Goal: Connect with others: Connect with others

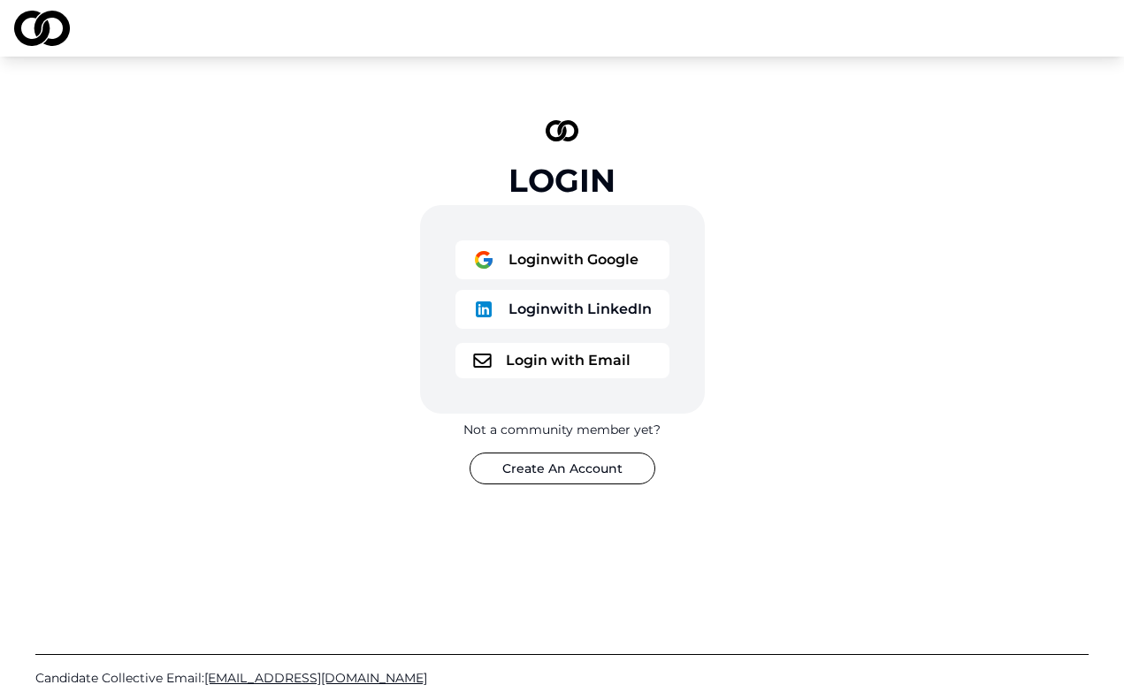
click at [532, 365] on button "Login with Email" at bounding box center [562, 360] width 214 height 35
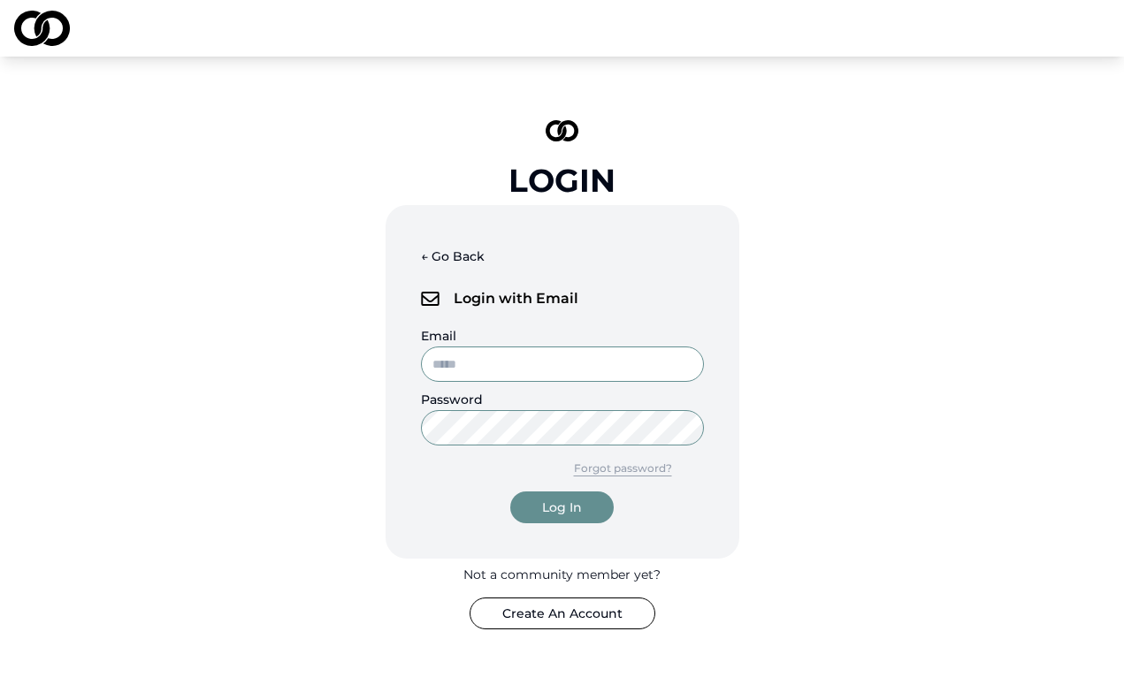
type input "**********"
click at [561, 507] on button "Log In" at bounding box center [561, 508] width 103 height 32
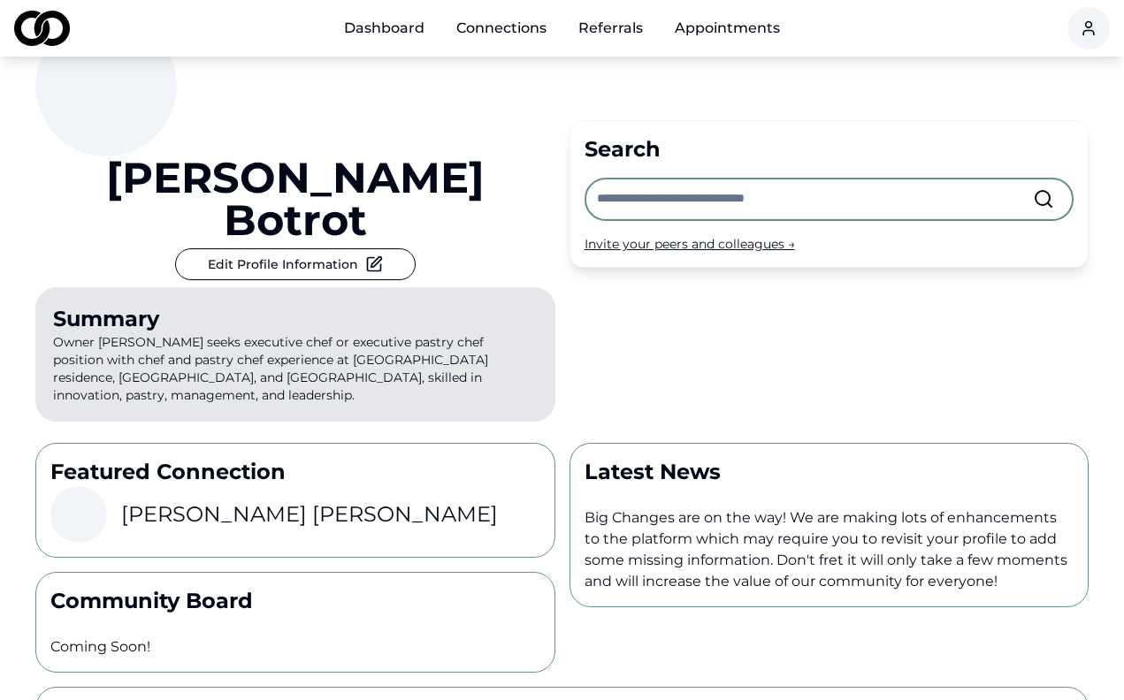
scroll to position [98, 0]
click at [235, 500] on h3 "[PERSON_NAME]" at bounding box center [309, 514] width 377 height 28
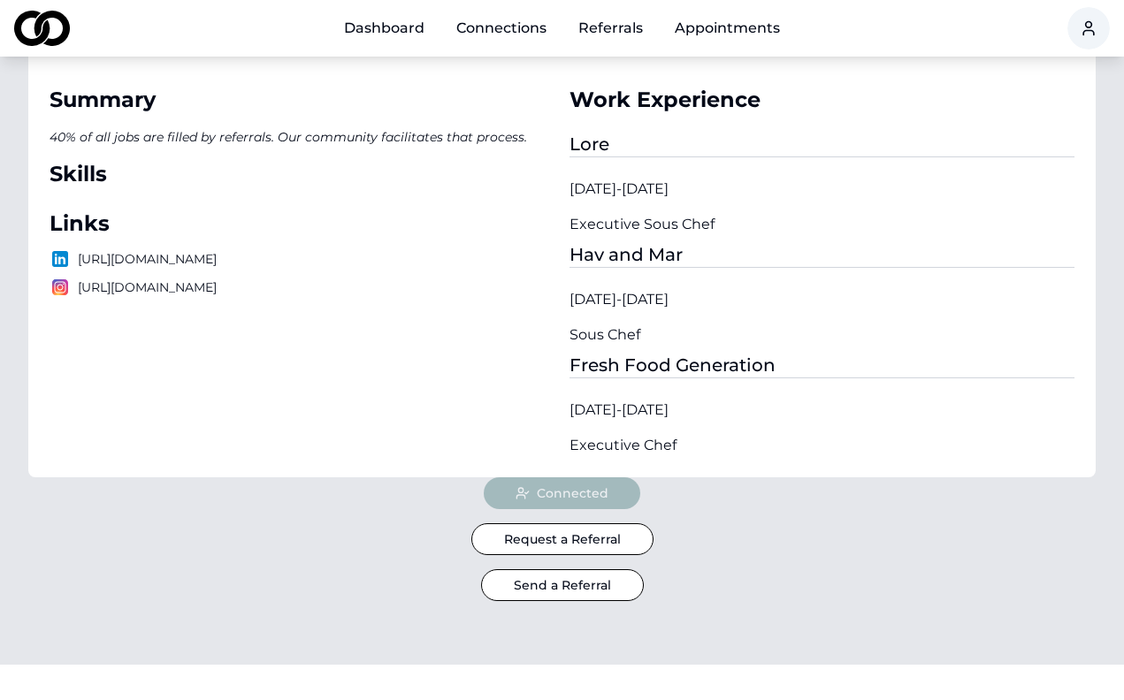
scroll to position [236, 0]
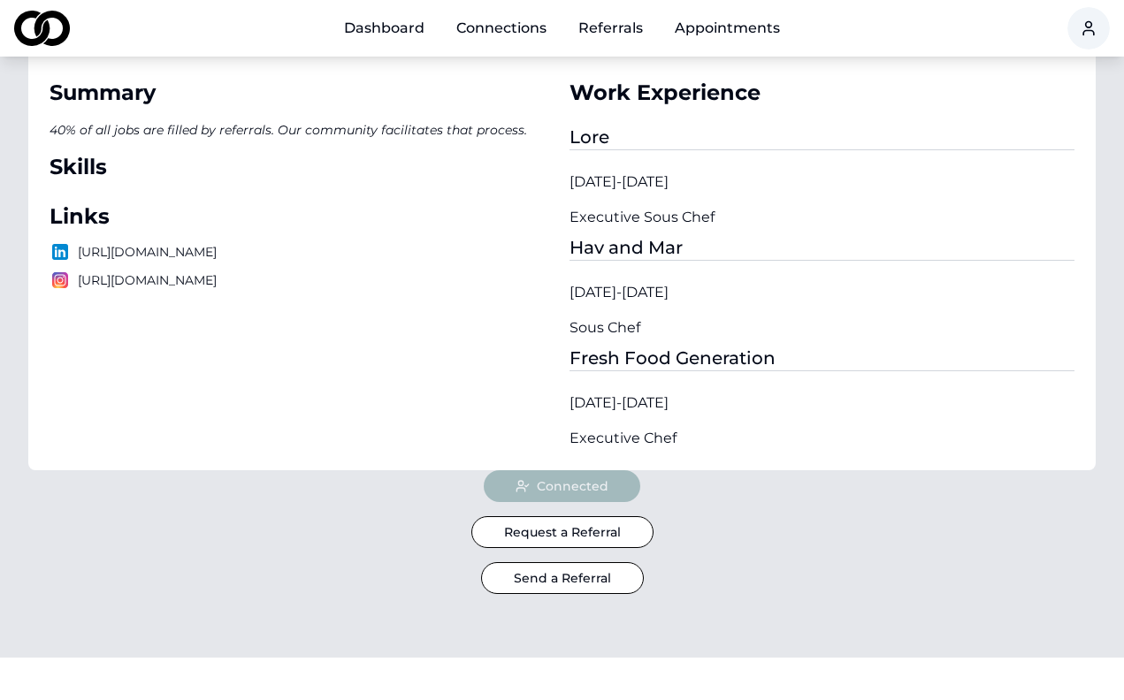
click at [555, 491] on div "Connected" at bounding box center [562, 486] width 156 height 32
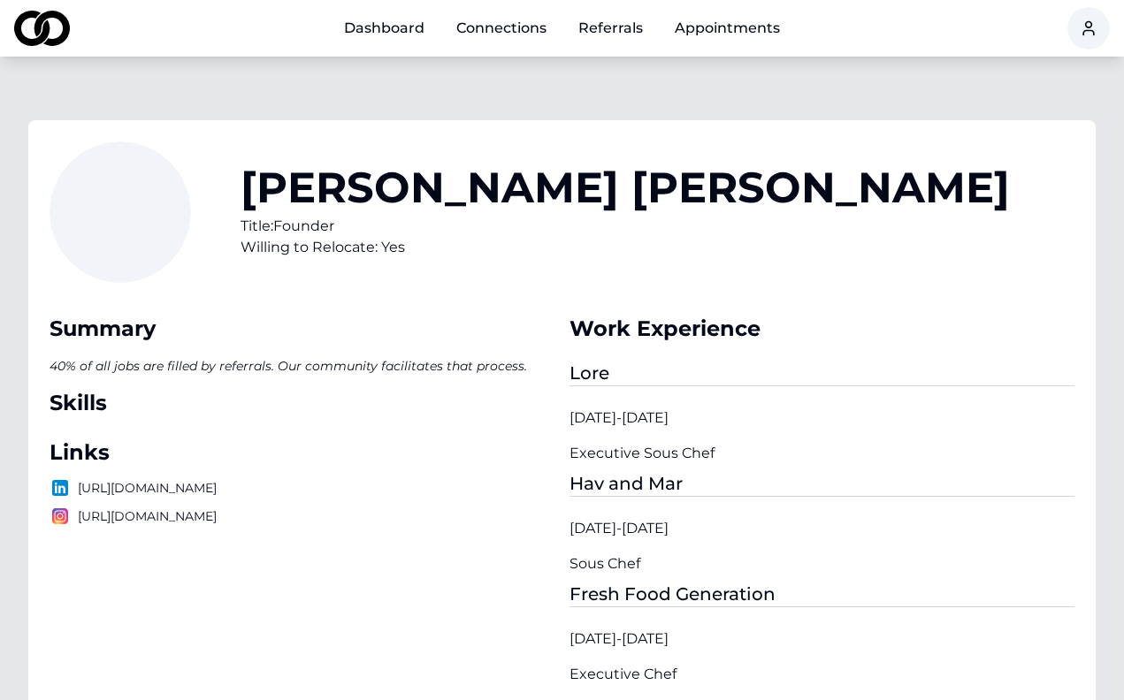
scroll to position [0, 0]
click at [387, 24] on link "Dashboard" at bounding box center [384, 28] width 109 height 35
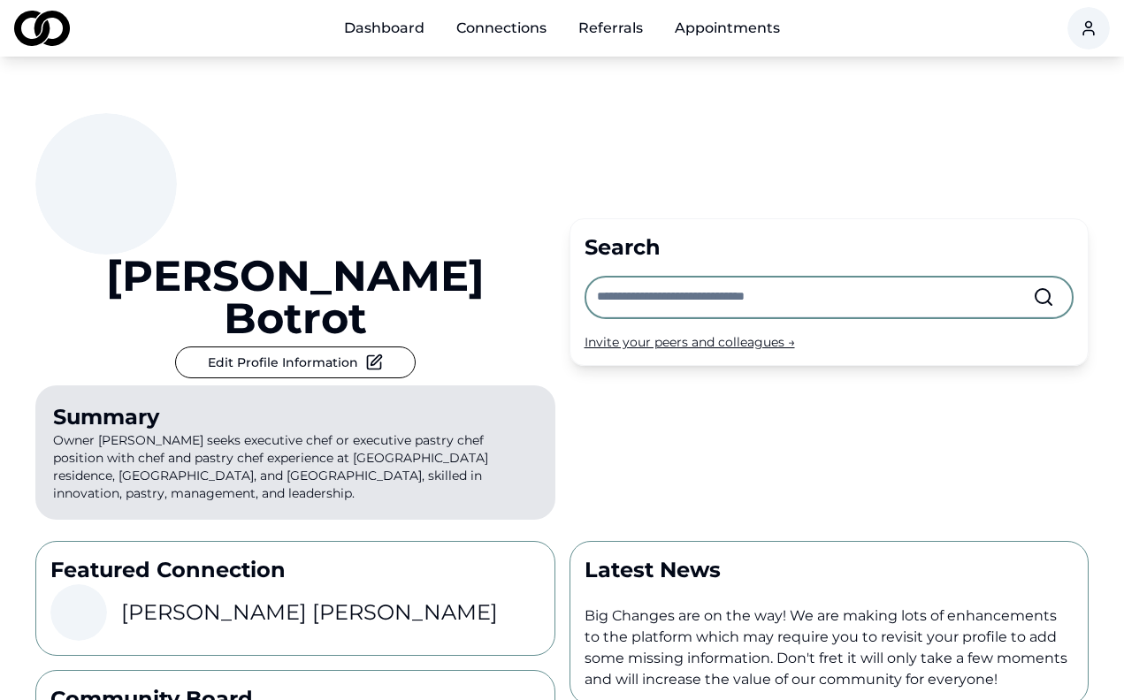
click at [613, 278] on input "text" at bounding box center [815, 297] width 437 height 39
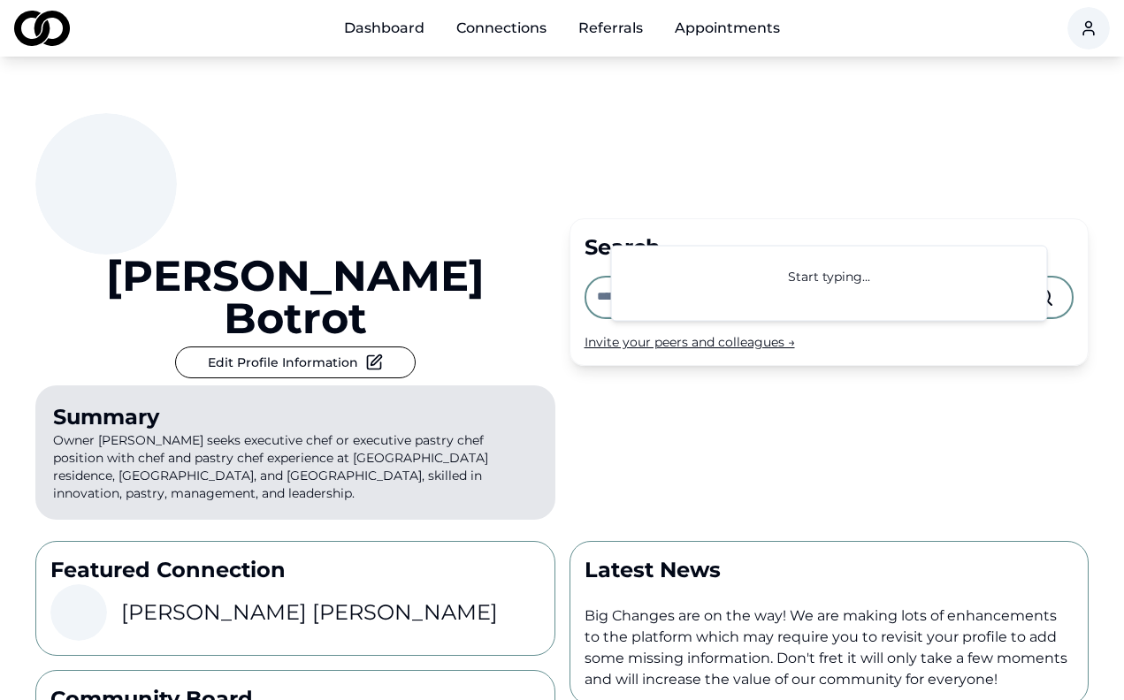
type input "*"
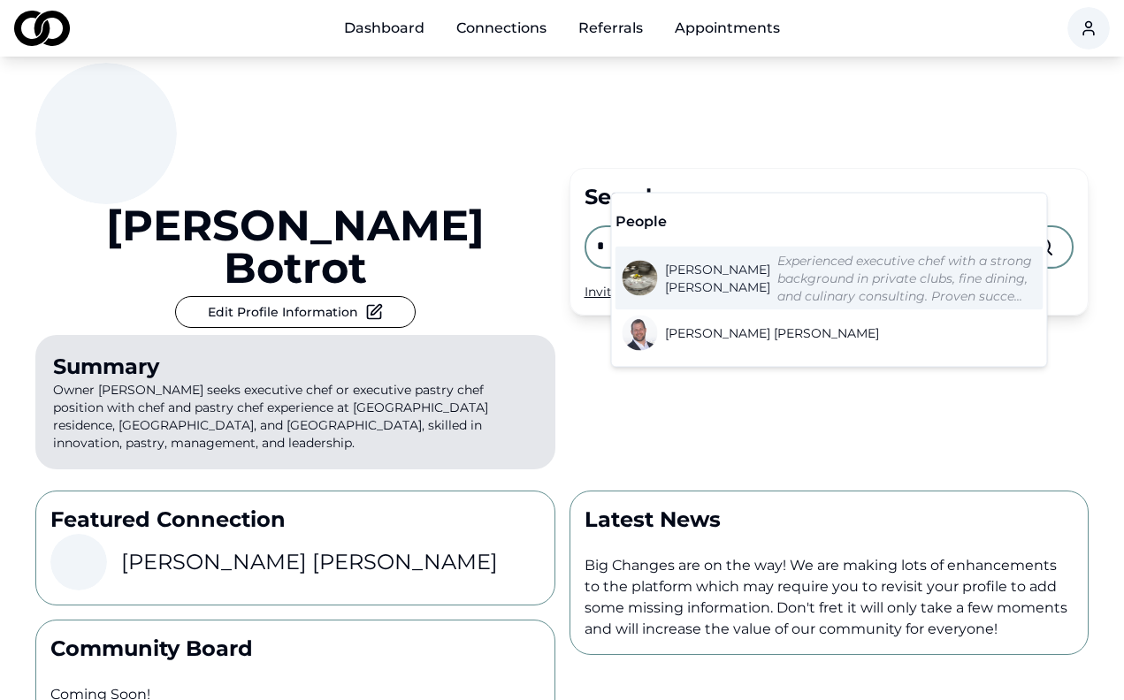
scroll to position [53, 0]
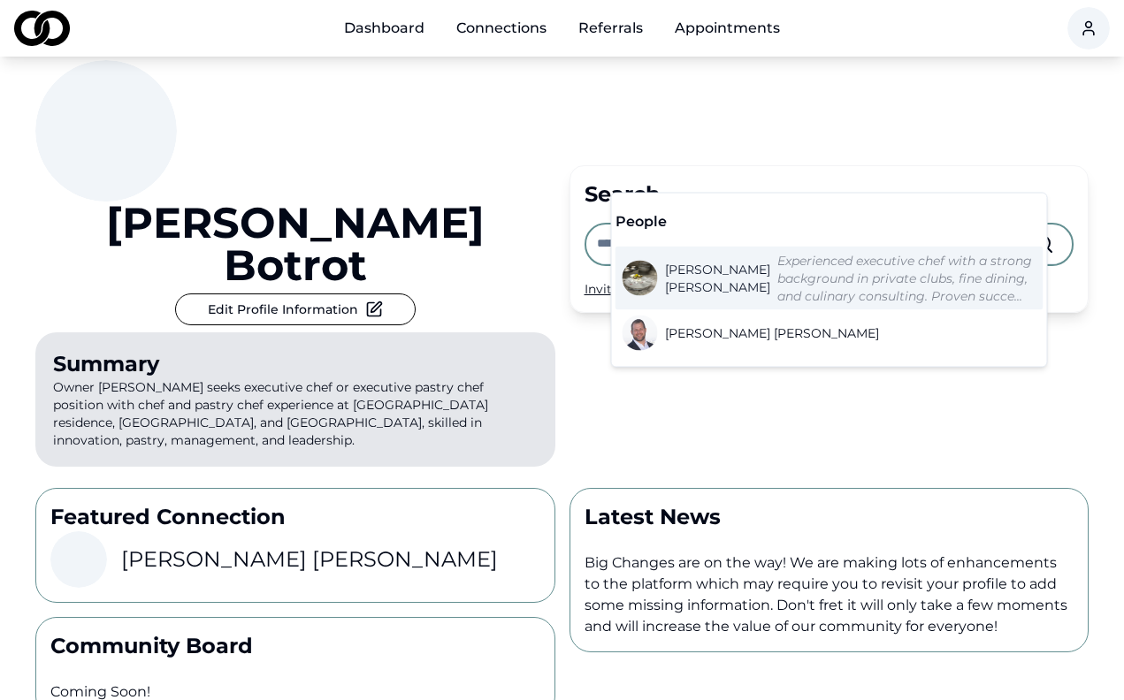
type input "*"
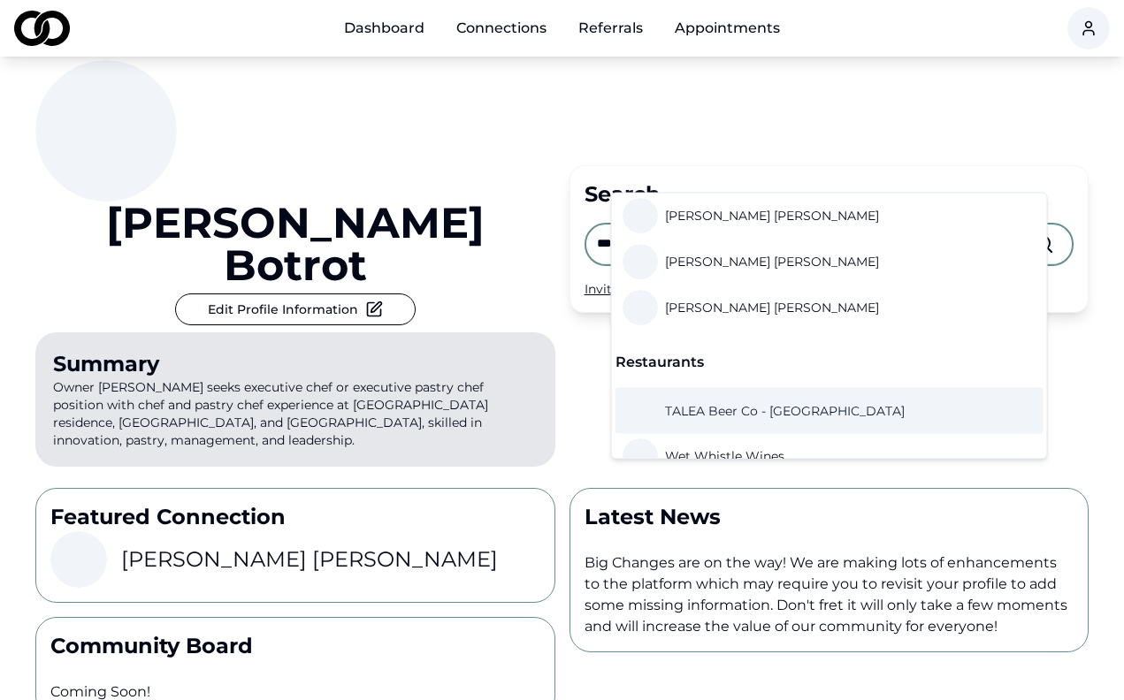
scroll to position [0, 0]
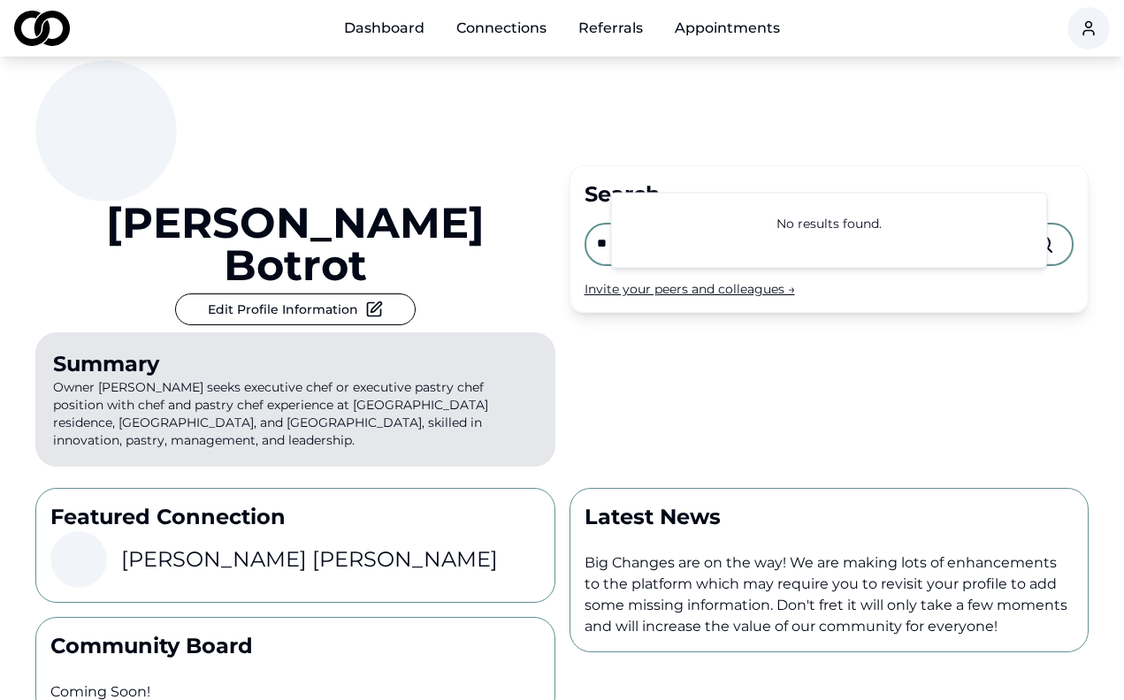
type input "*"
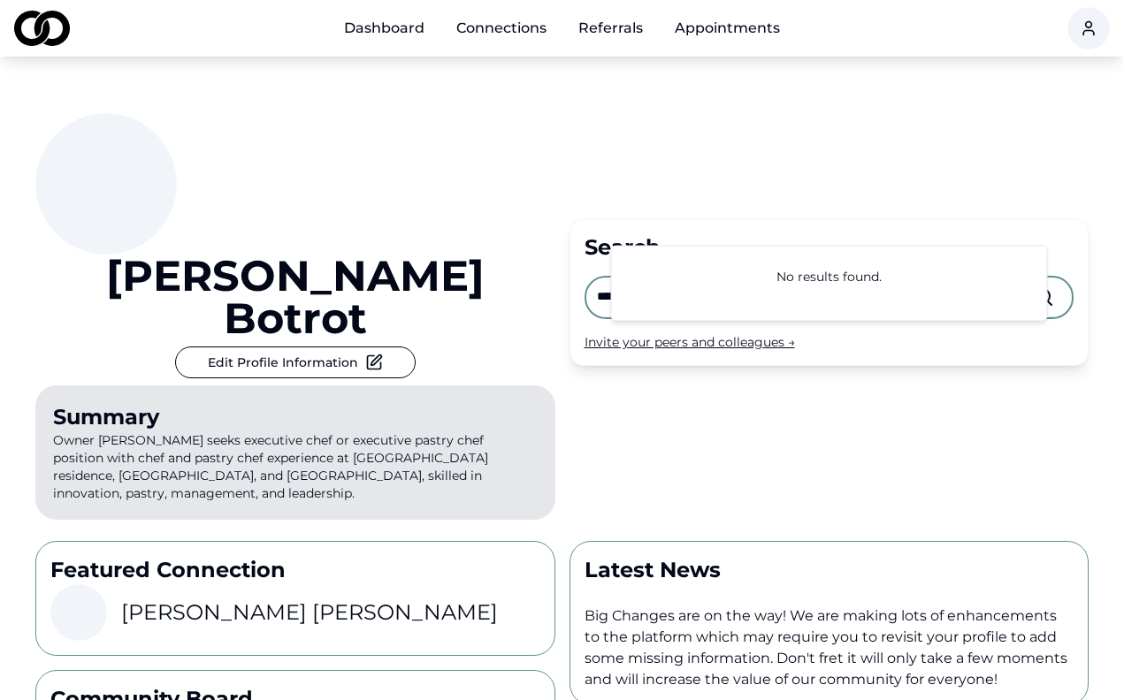
type input "******"
click at [590, 233] on div "Search" at bounding box center [829, 247] width 490 height 28
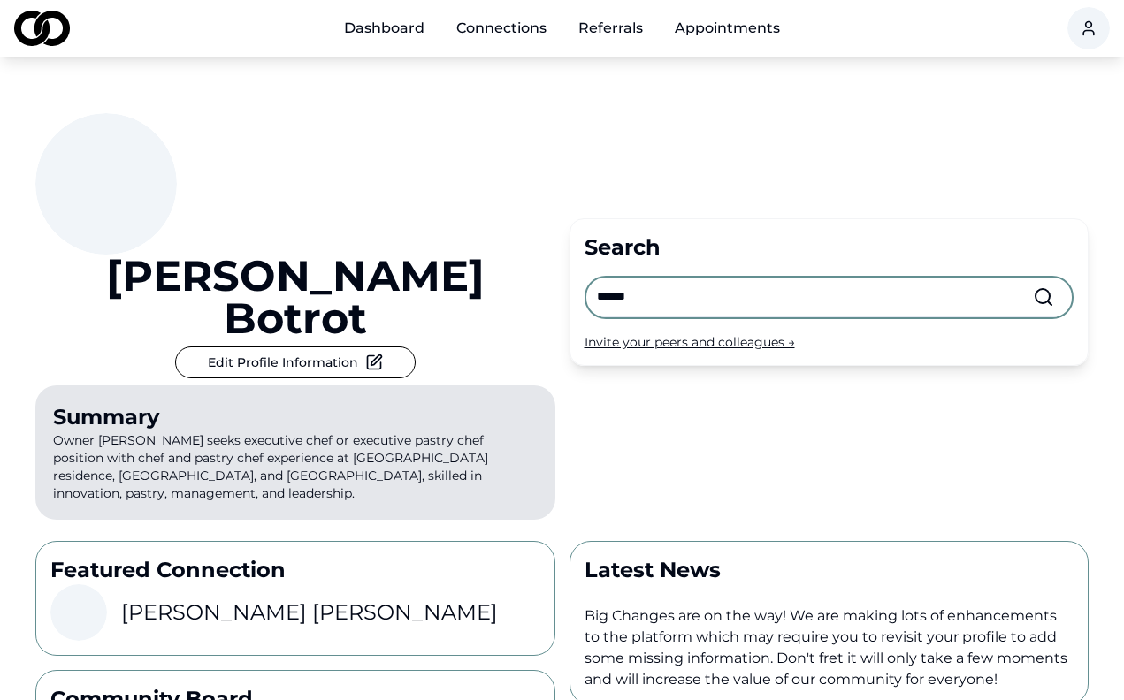
click at [728, 39] on link "Appointments" at bounding box center [726, 28] width 133 height 35
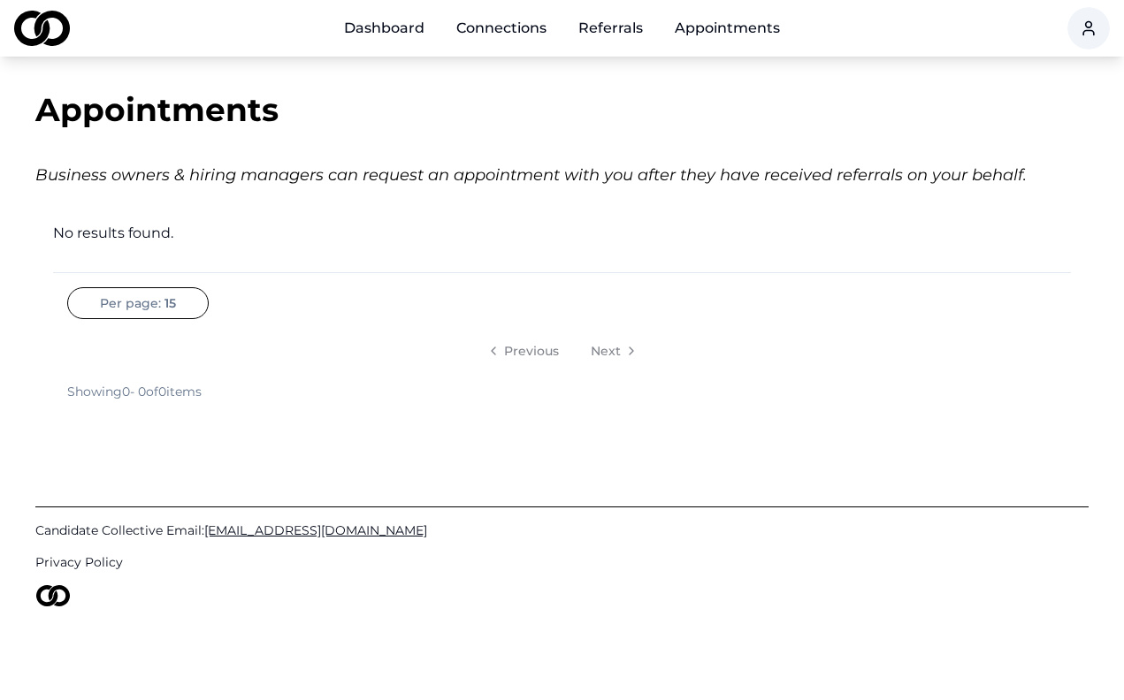
click at [609, 39] on link "Referrals" at bounding box center [610, 28] width 93 height 35
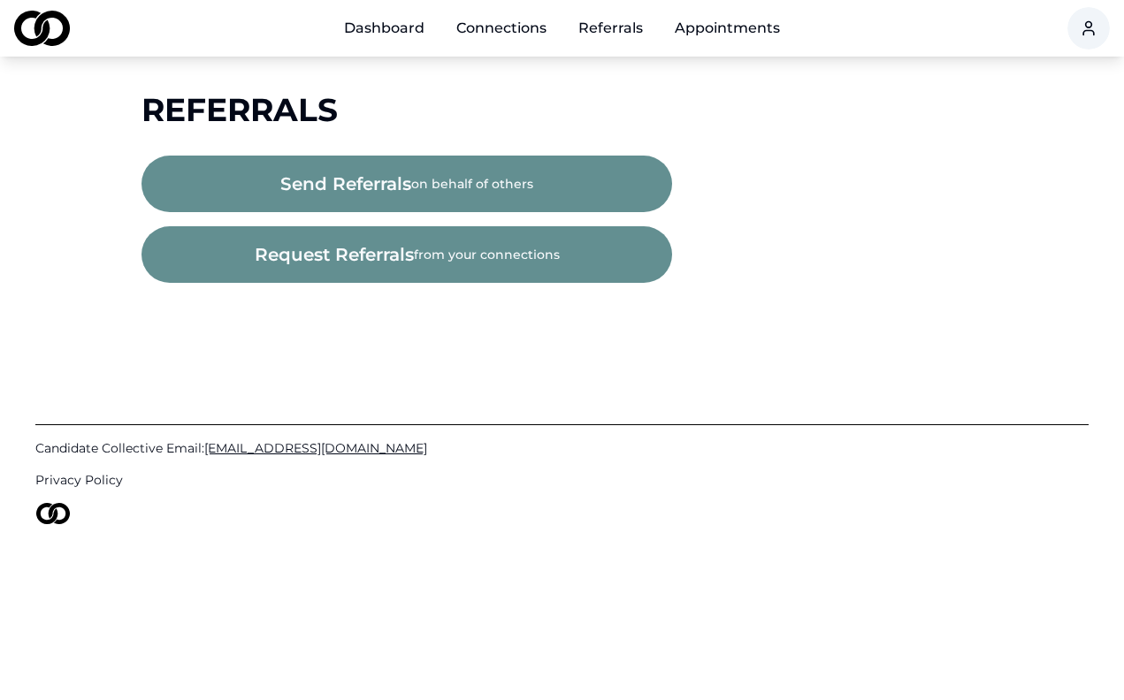
click at [464, 175] on button "send referrals on behalf of others" at bounding box center [406, 184] width 530 height 57
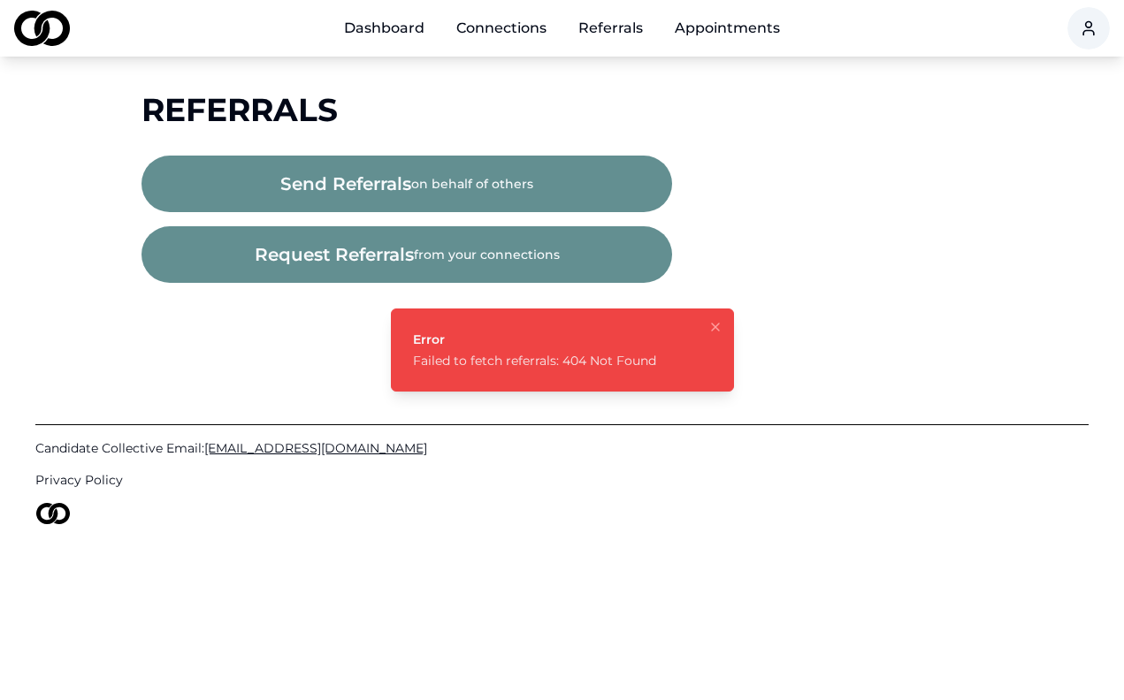
click at [294, 265] on span "request referrals" at bounding box center [334, 254] width 159 height 25
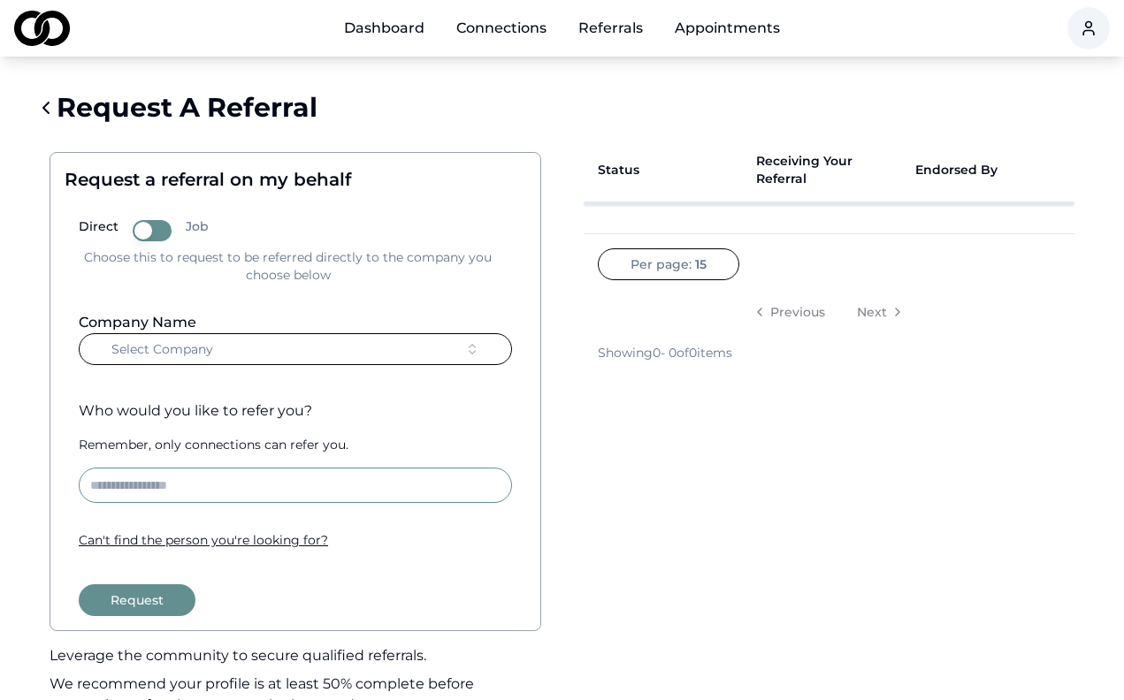
click at [474, 355] on icon "button" at bounding box center [472, 349] width 14 height 14
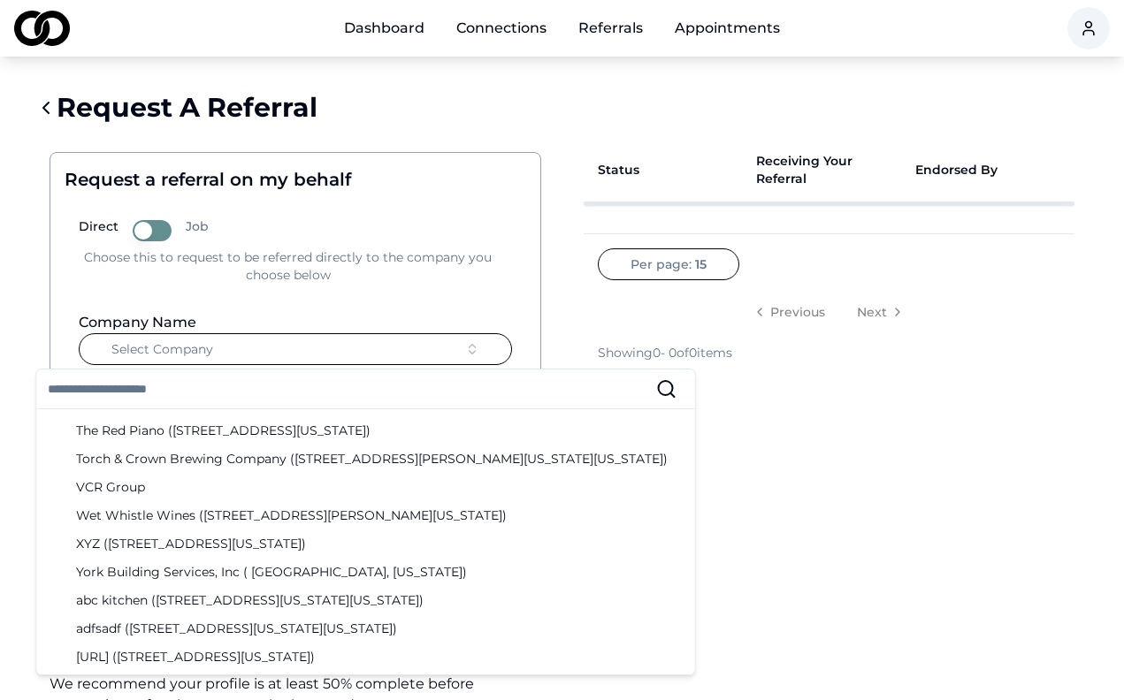
scroll to position [3023, 0]
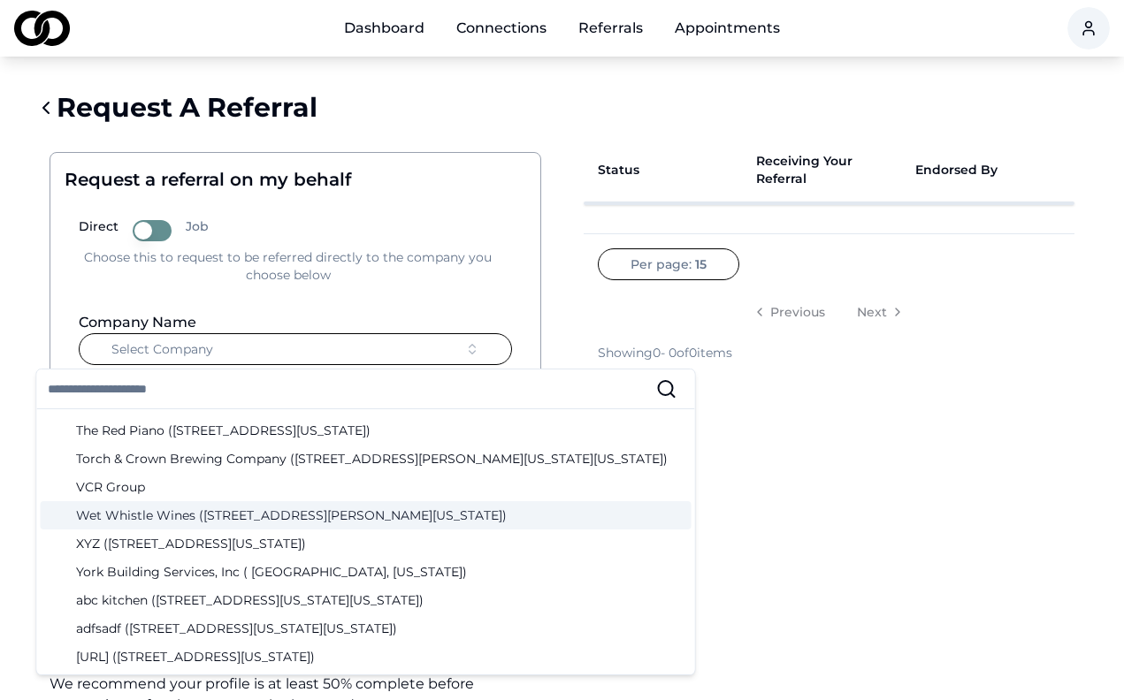
click at [644, 543] on div "Status Receiving Your Referral Endorsed By Per page: 15 Previous Next Showing 0…" at bounding box center [829, 441] width 520 height 635
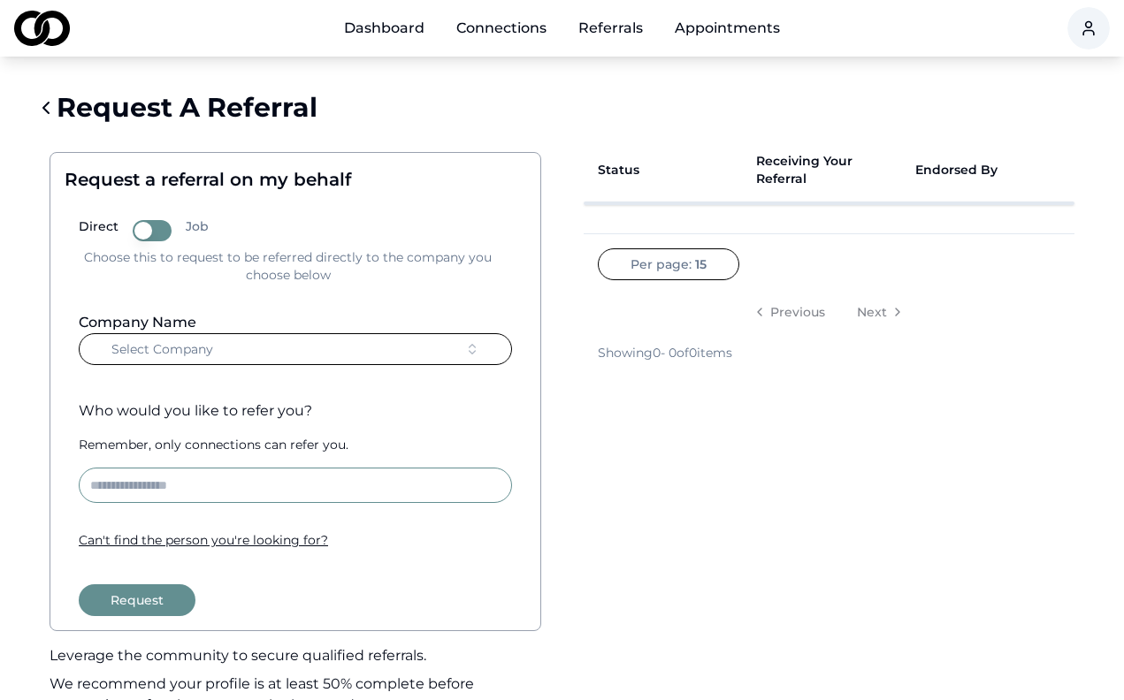
click at [158, 231] on button "Job" at bounding box center [152, 230] width 39 height 21
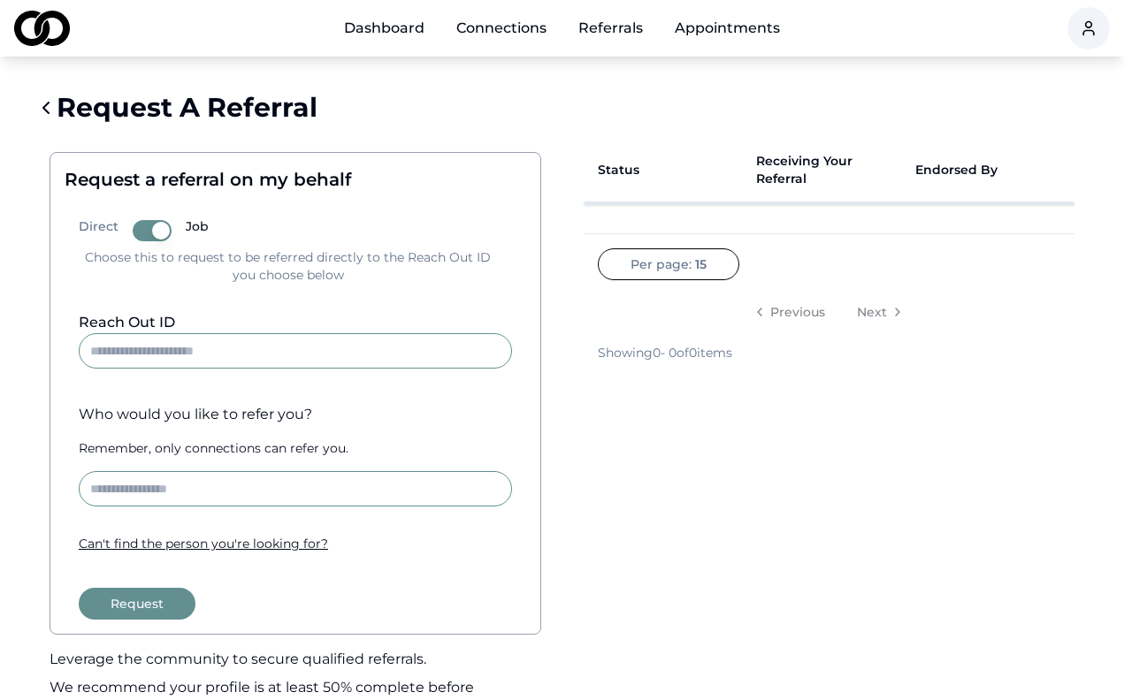
click at [327, 339] on input "Reach Out ID" at bounding box center [295, 350] width 433 height 35
click at [244, 544] on div "Can ' t find the person you ' re looking for?" at bounding box center [295, 544] width 433 height 18
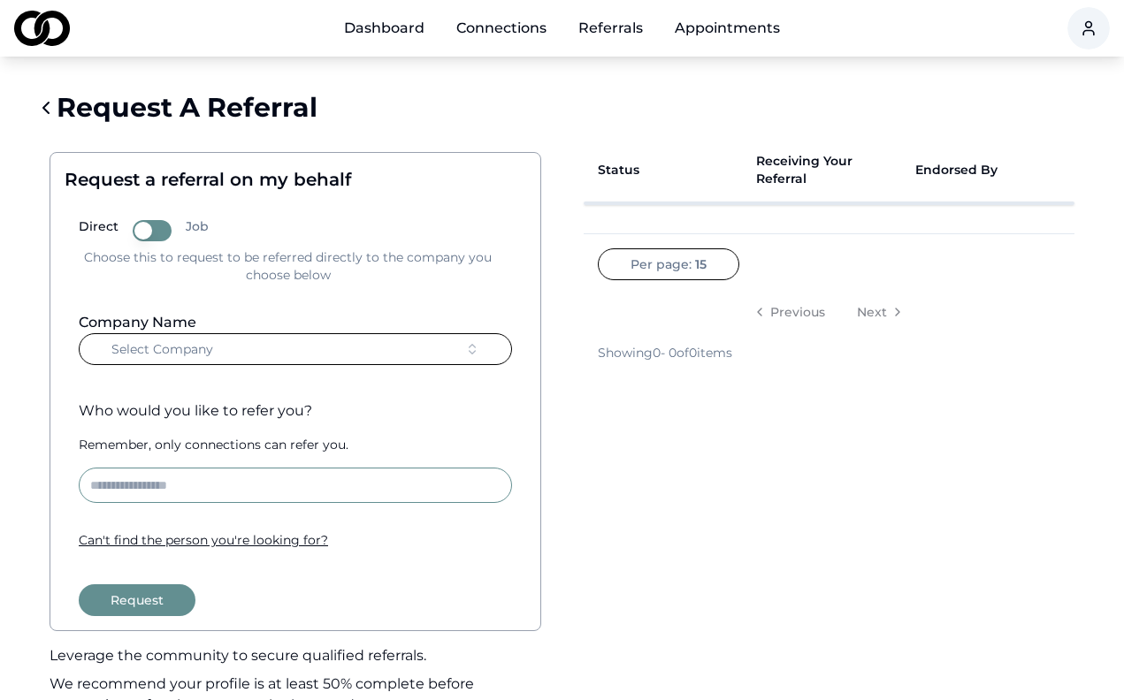
click at [514, 25] on link "Connections" at bounding box center [501, 28] width 118 height 35
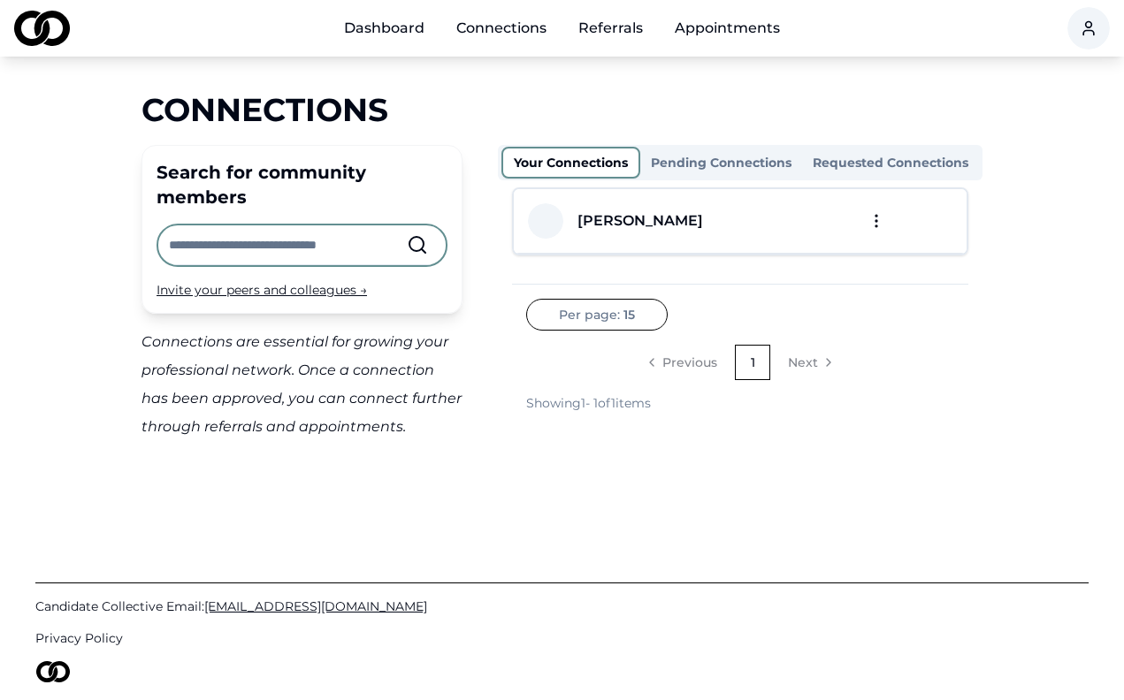
click at [876, 221] on html "Dashboard Connections Referrals Appointments Connections Search for community m…" at bounding box center [562, 350] width 1124 height 700
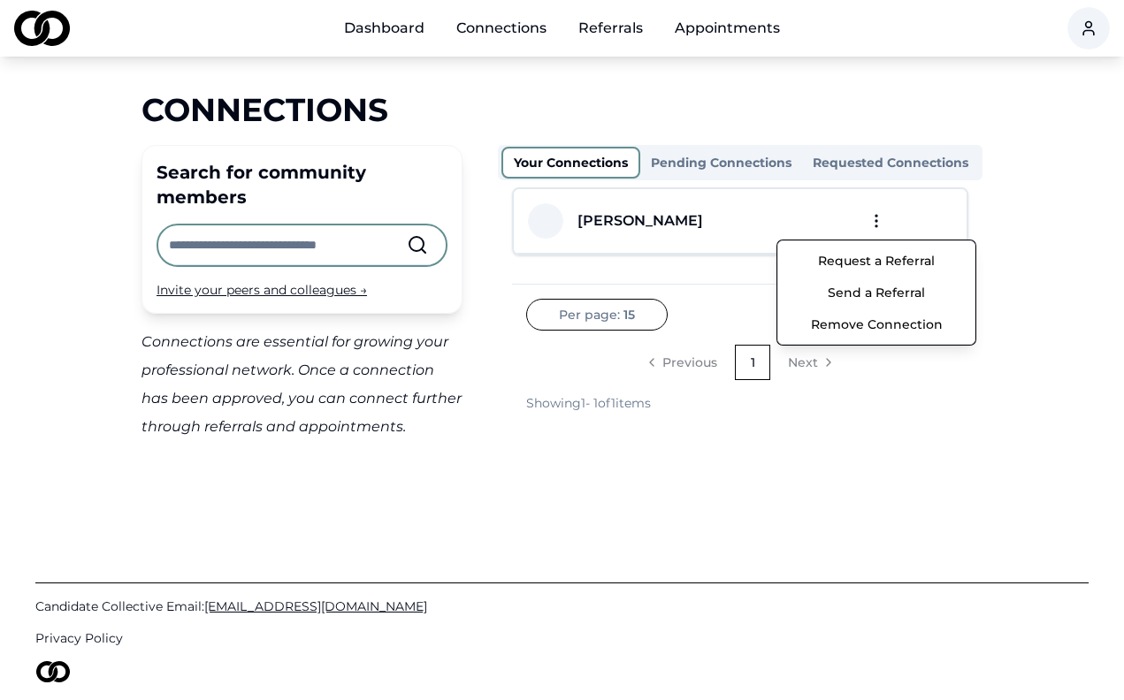
click at [804, 228] on html "Dashboard Connections Referrals Appointments Connections Search for community m…" at bounding box center [562, 350] width 1124 height 700
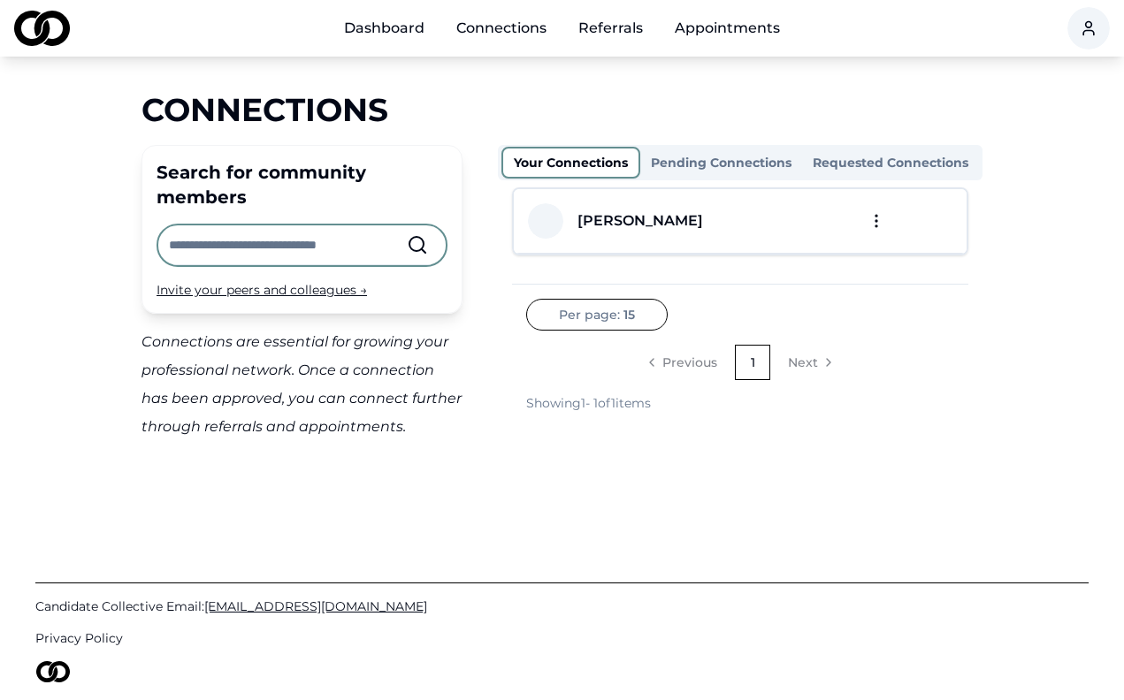
click at [683, 219] on div "[PERSON_NAME]" at bounding box center [640, 220] width 126 height 21
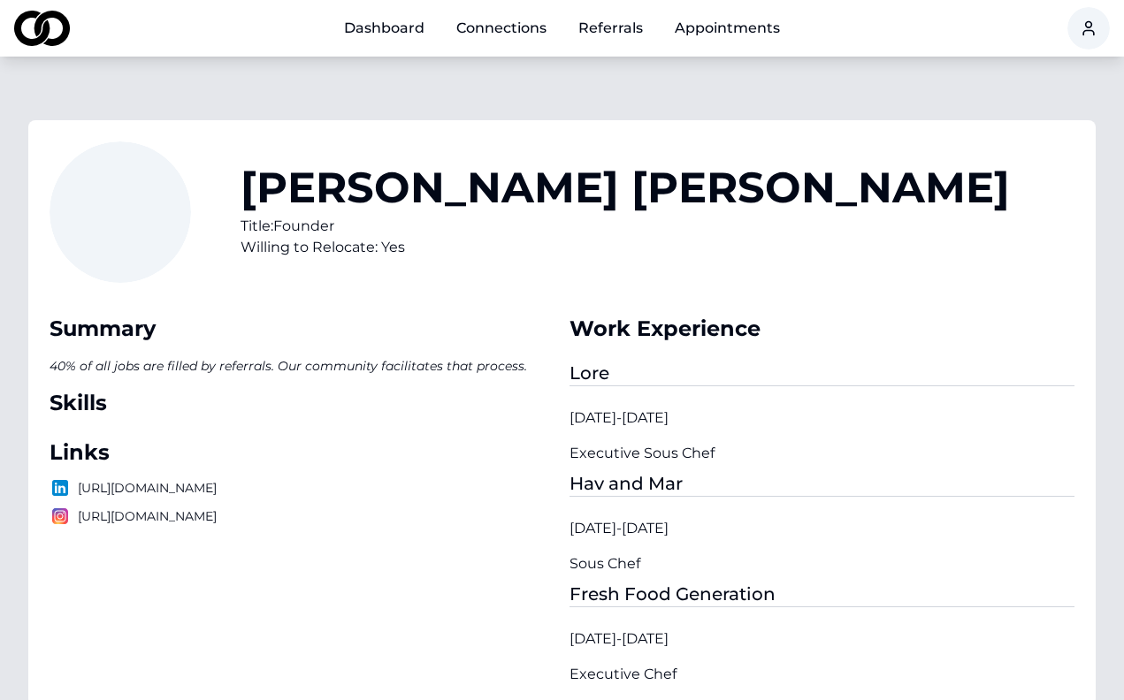
click at [544, 22] on link "Connections" at bounding box center [501, 28] width 118 height 35
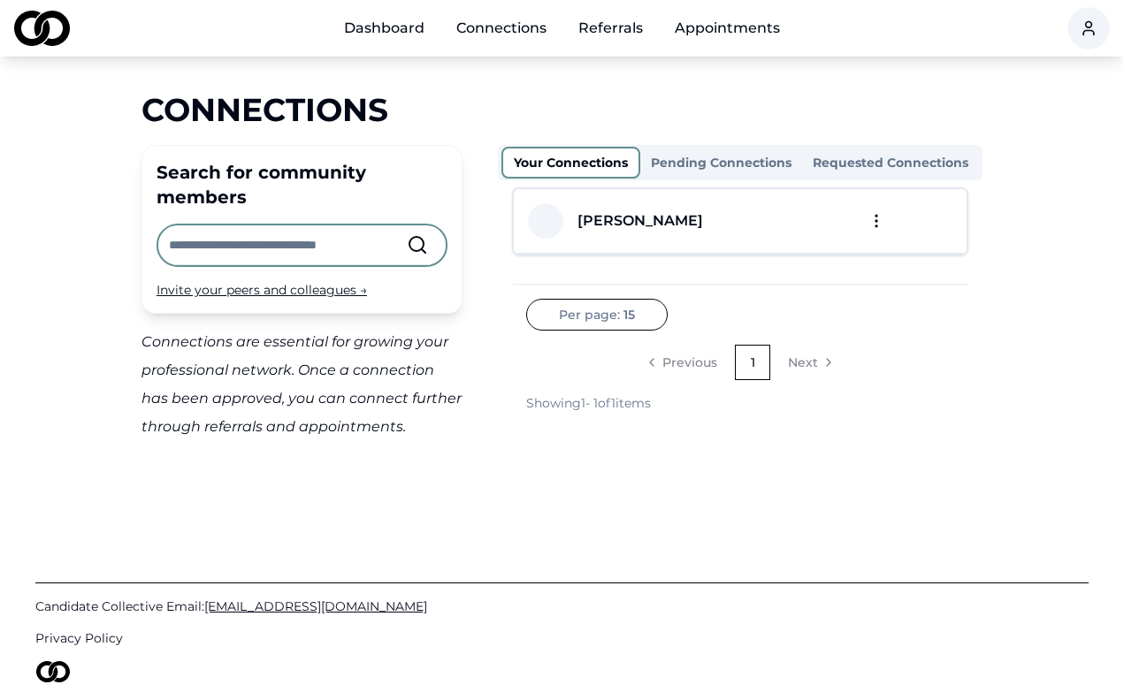
click at [367, 247] on input "text" at bounding box center [288, 244] width 238 height 39
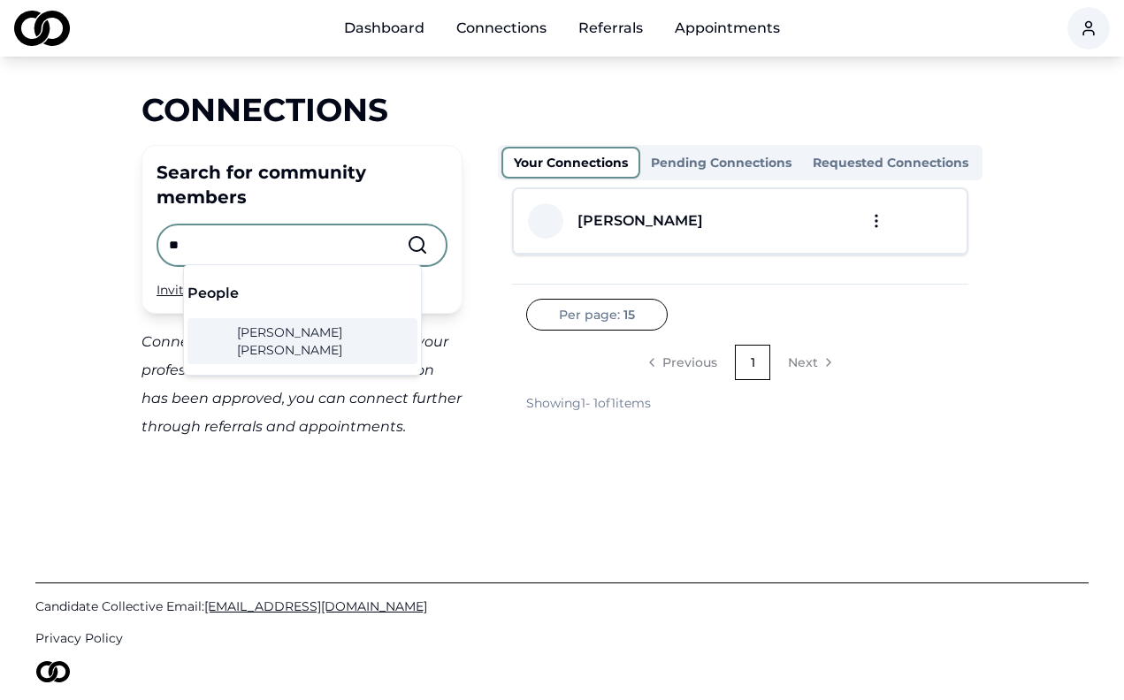
type input "*"
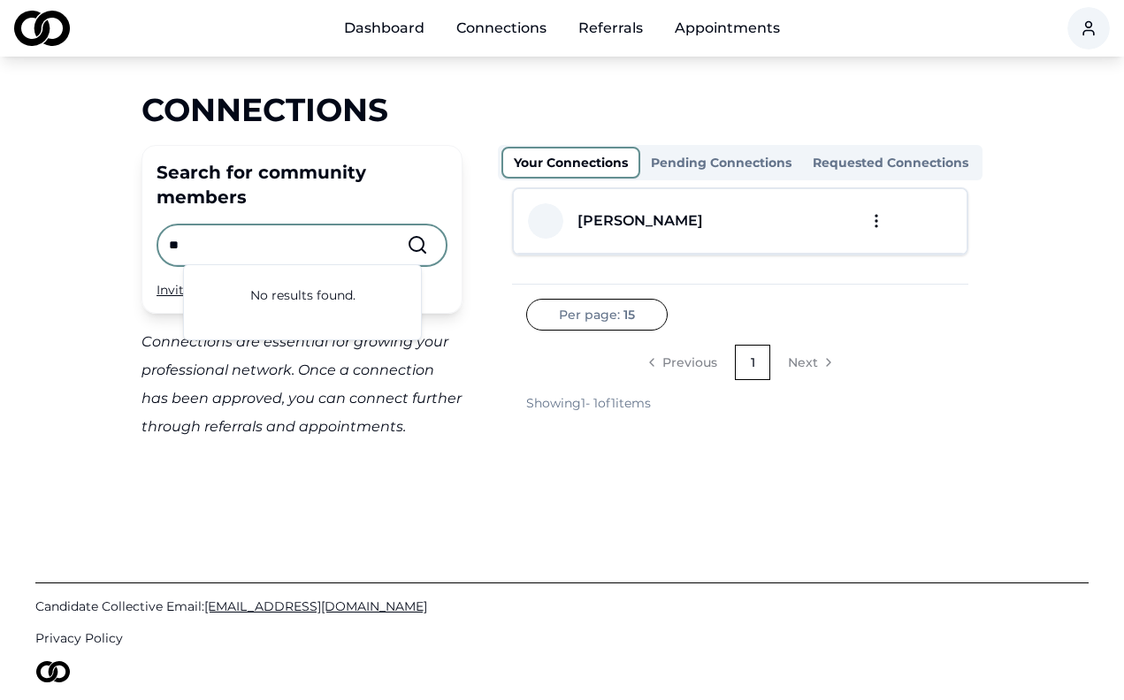
type input "*"
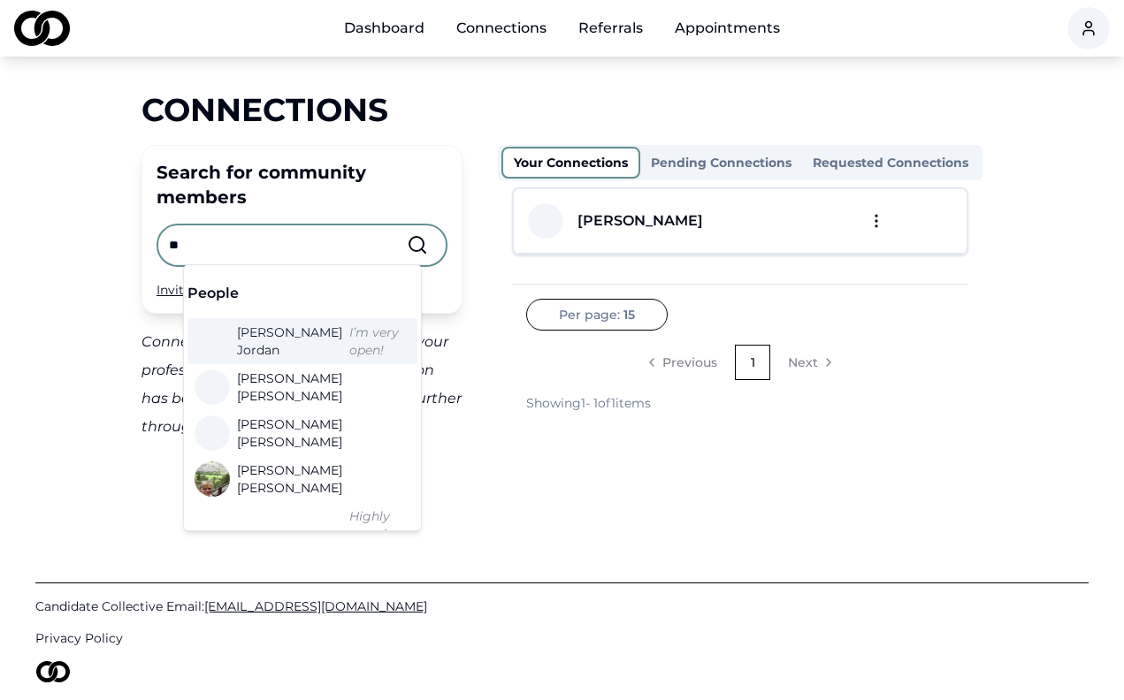
type input "*"
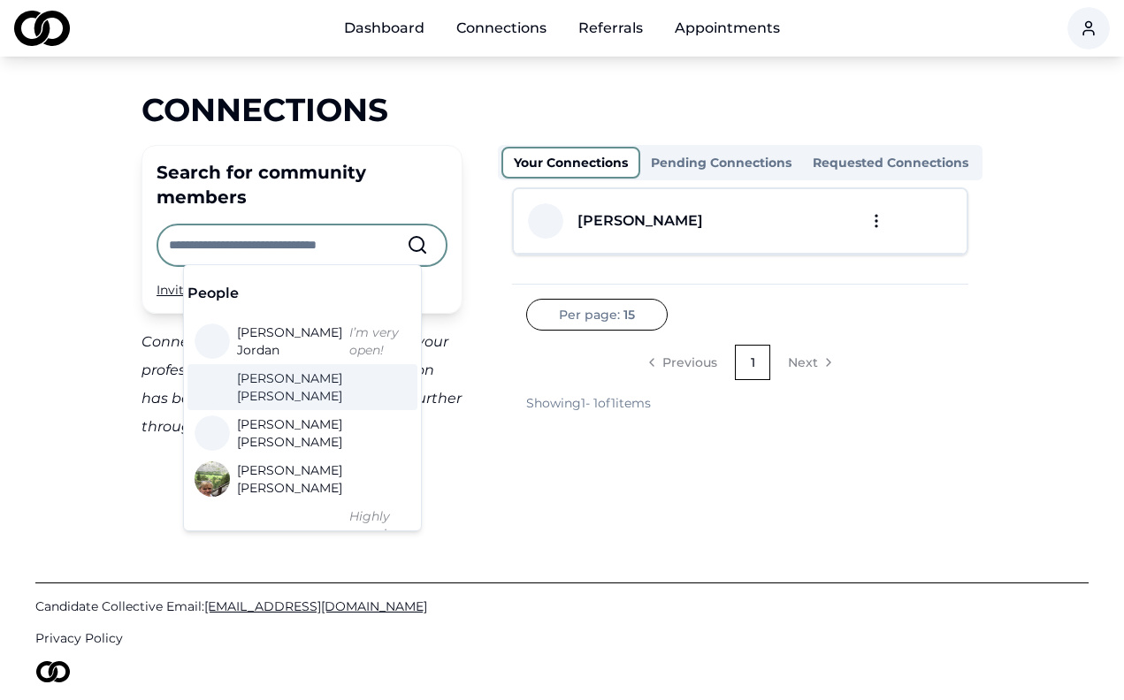
click at [697, 161] on button "Pending Connections" at bounding box center [721, 163] width 162 height 28
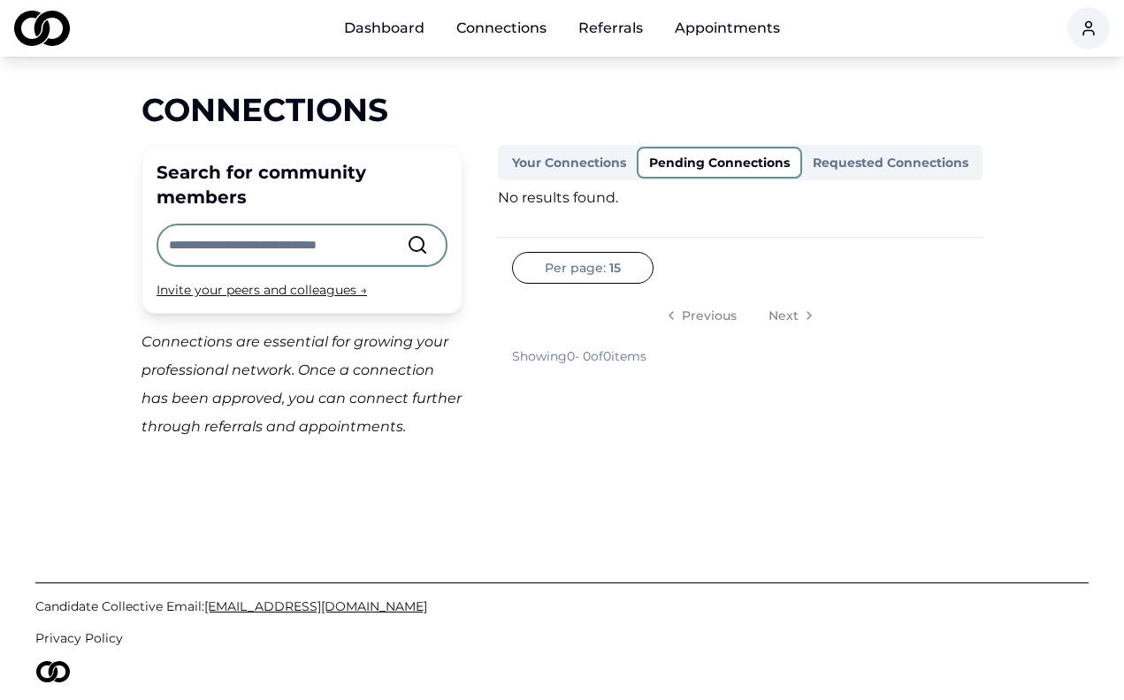
click at [859, 156] on button "Requested Connections" at bounding box center [890, 163] width 177 height 28
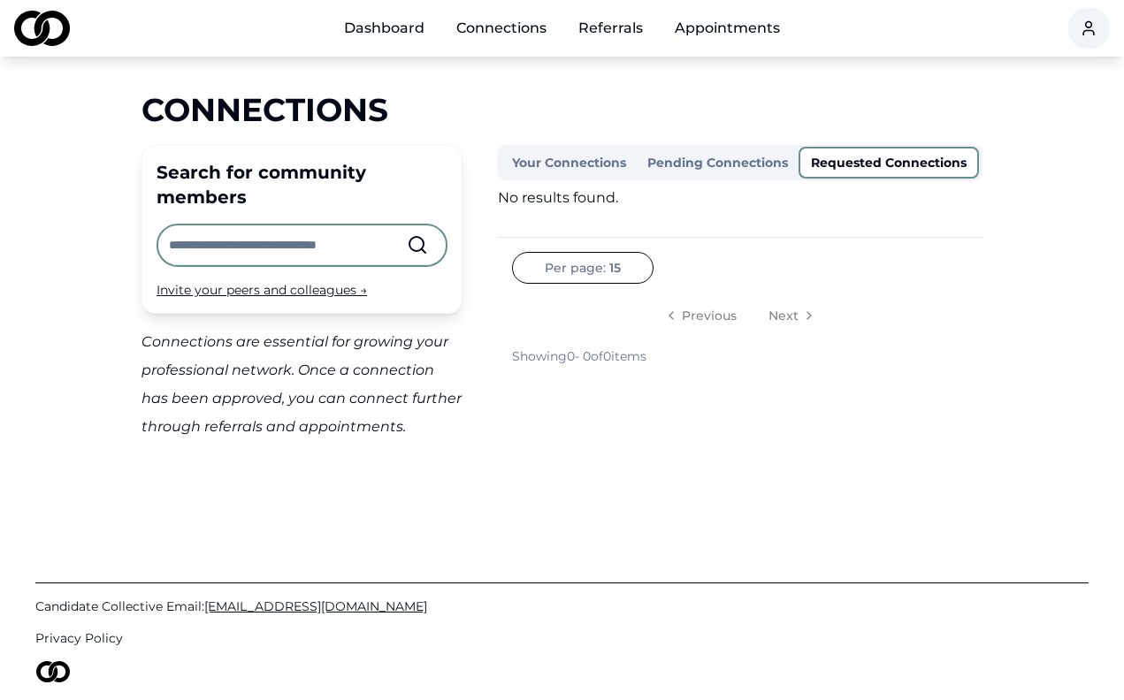
click at [587, 164] on button "Your Connections" at bounding box center [568, 163] width 135 height 28
